Goal: Obtain resource: Obtain resource

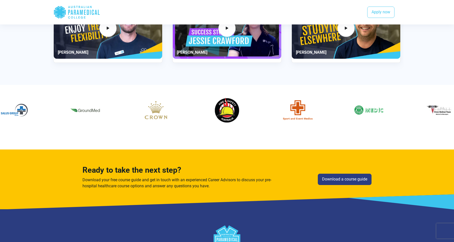
scroll to position [583, 0]
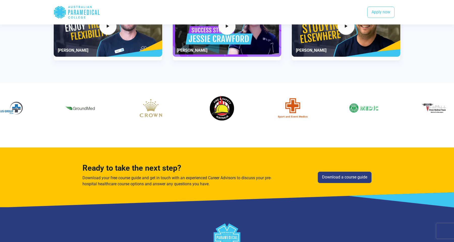
click at [261, 111] on div "6 / 60" at bounding box center [292, 108] width 63 height 38
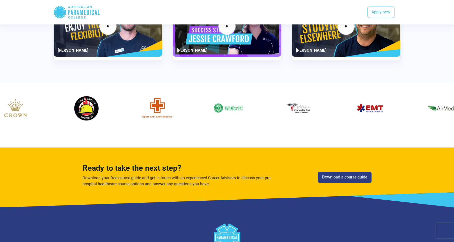
click at [126, 116] on div "6 / 60" at bounding box center [157, 108] width 63 height 38
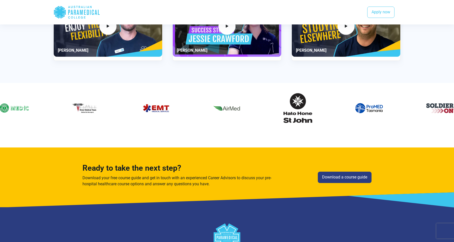
click at [0, 108] on div "7 / 60" at bounding box center [14, 108] width 63 height 38
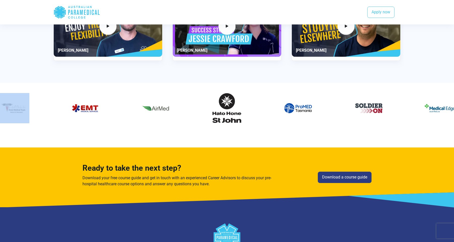
drag, startPoint x: 119, startPoint y: 125, endPoint x: 0, endPoint y: 125, distance: 119.2
click at [50, 125] on div at bounding box center [226, 108] width 353 height 38
click at [141, 116] on img "10 / 60" at bounding box center [156, 108] width 30 height 30
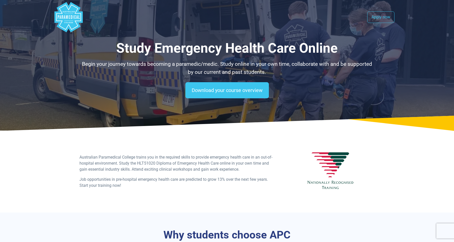
scroll to position [0, 0]
click at [67, 22] on polygon "Australian Paramedical College" at bounding box center [69, 17] width 28 height 30
click at [379, 17] on link "Apply now" at bounding box center [381, 17] width 27 height 12
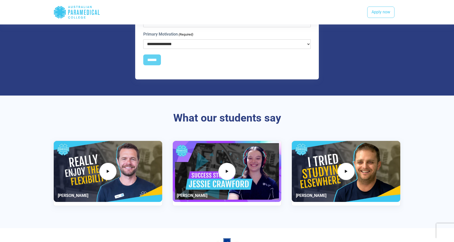
scroll to position [491, 0]
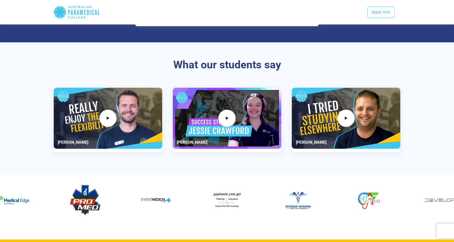
click at [194, 109] on div "Chris Beath" at bounding box center [227, 120] width 347 height 65
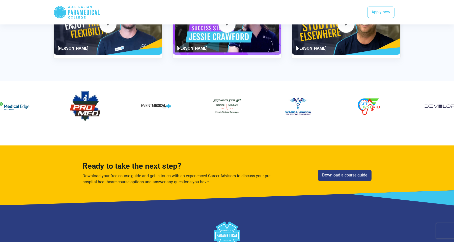
scroll to position [627, 0]
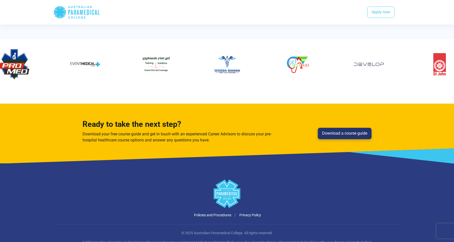
click at [328, 132] on link "Download a course guide" at bounding box center [345, 134] width 54 height 12
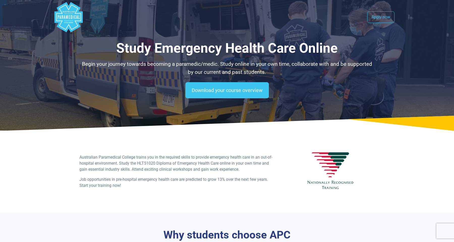
scroll to position [0, 0]
click at [65, 24] on polygon "Australian Paramedical College" at bounding box center [69, 17] width 28 height 30
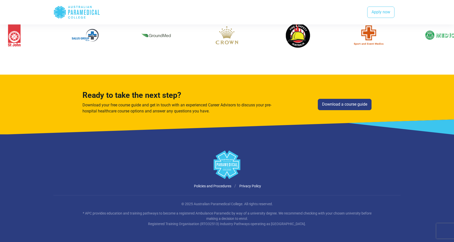
scroll to position [656, 0]
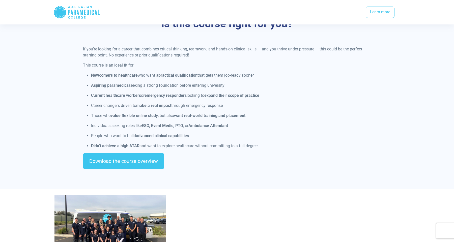
scroll to position [464, 0]
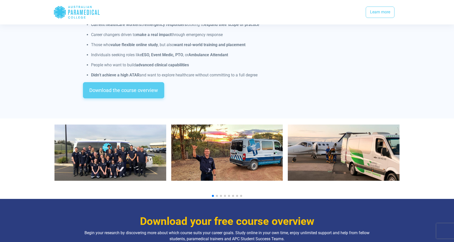
click at [138, 82] on link "Download the course overview" at bounding box center [123, 90] width 81 height 16
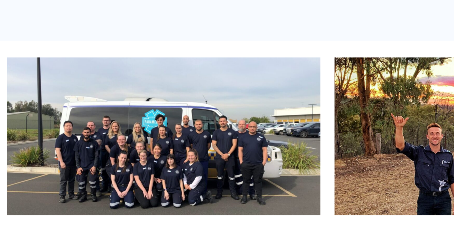
scroll to position [464, 0]
